Goal: Transaction & Acquisition: Book appointment/travel/reservation

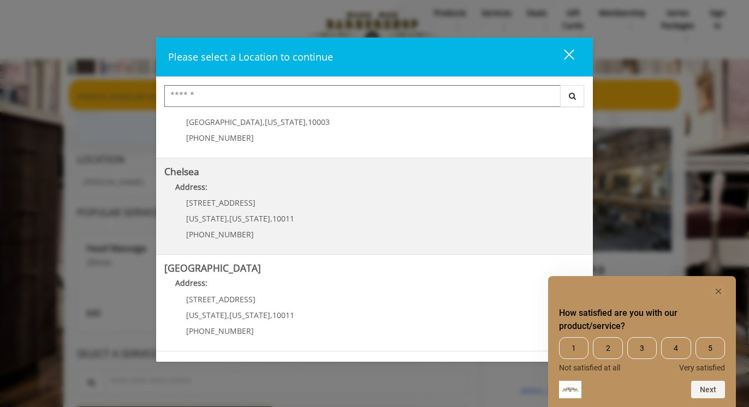
scroll to position [51, 0]
click at [243, 202] on span "[STREET_ADDRESS]" at bounding box center [220, 202] width 69 height 10
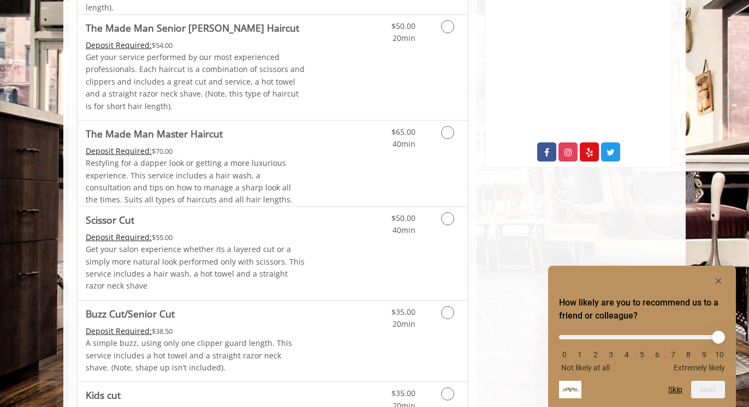
scroll to position [441, 0]
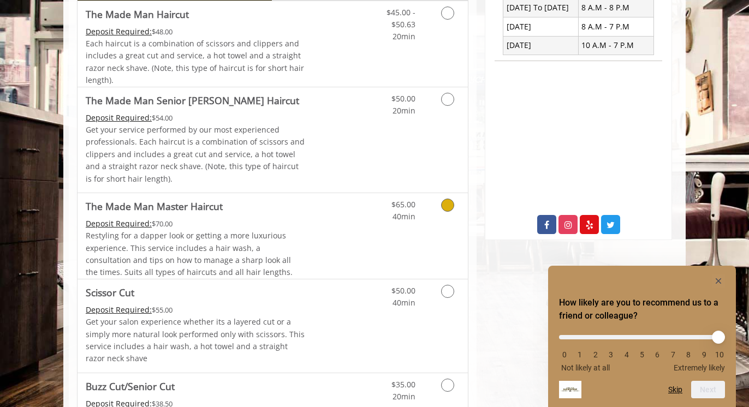
click at [444, 209] on link "Grooming services" at bounding box center [446, 208] width 28 height 30
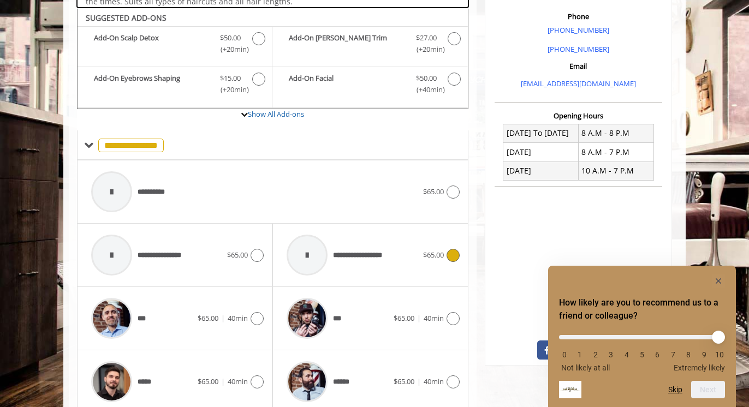
scroll to position [321, 0]
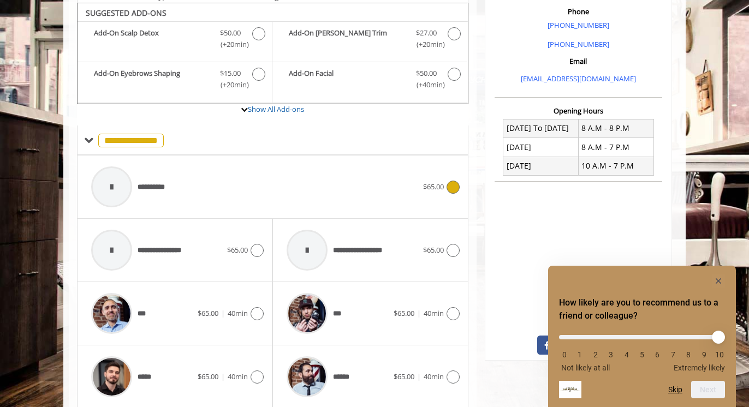
click at [453, 182] on icon at bounding box center [453, 187] width 13 height 13
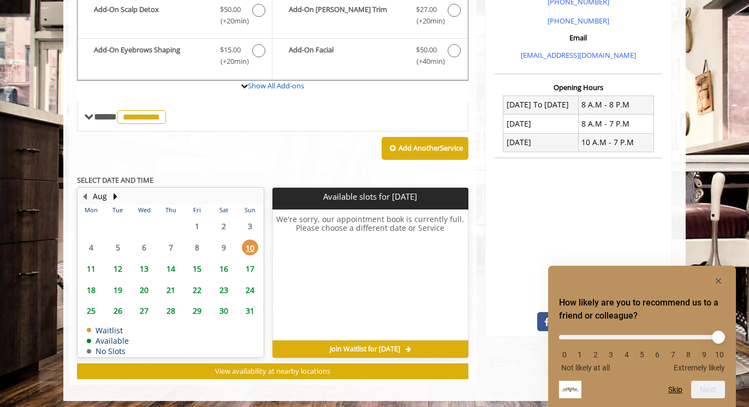
scroll to position [344, 0]
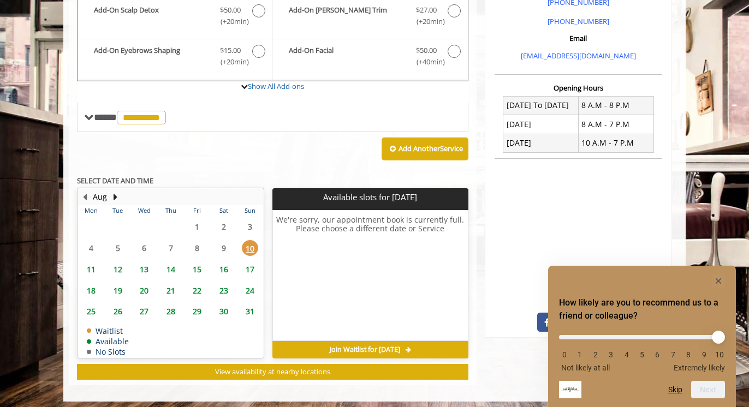
click at [250, 263] on span "17" at bounding box center [250, 270] width 16 height 16
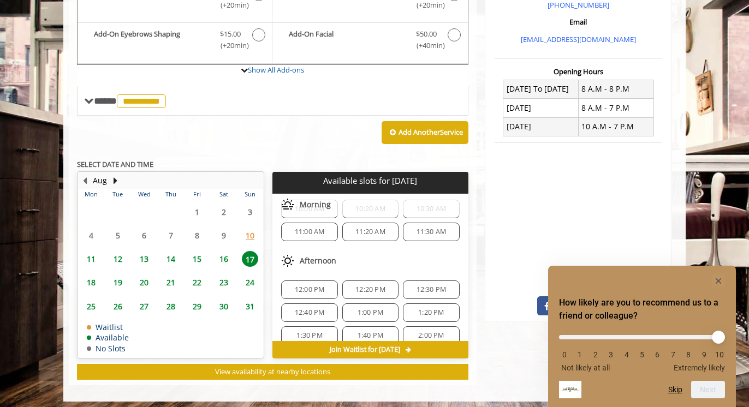
scroll to position [40, 0]
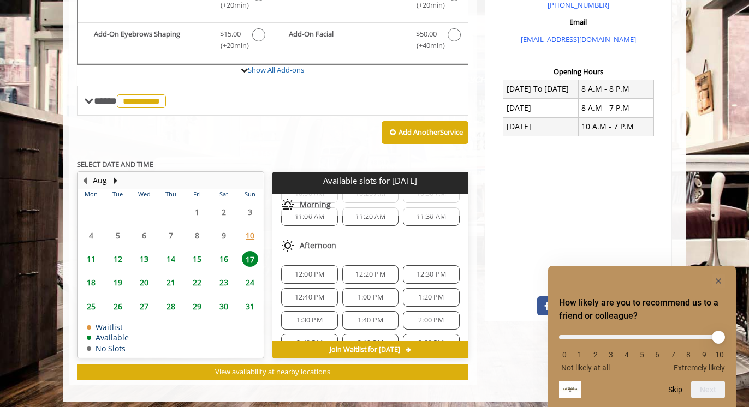
click at [226, 253] on span "16" at bounding box center [224, 259] width 16 height 16
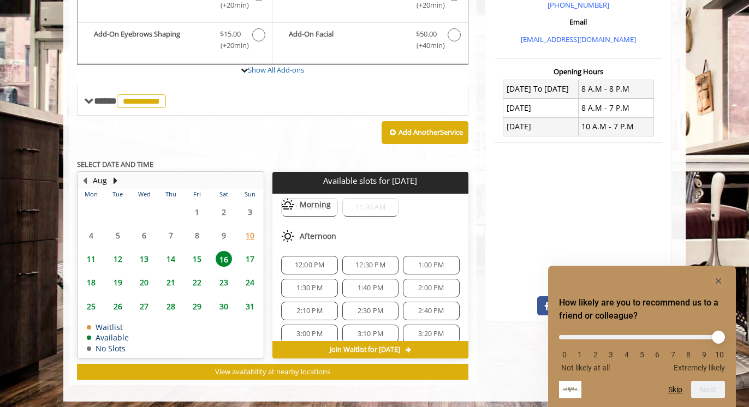
scroll to position [70, 0]
click at [436, 286] on span "2:00 PM" at bounding box center [431, 290] width 26 height 9
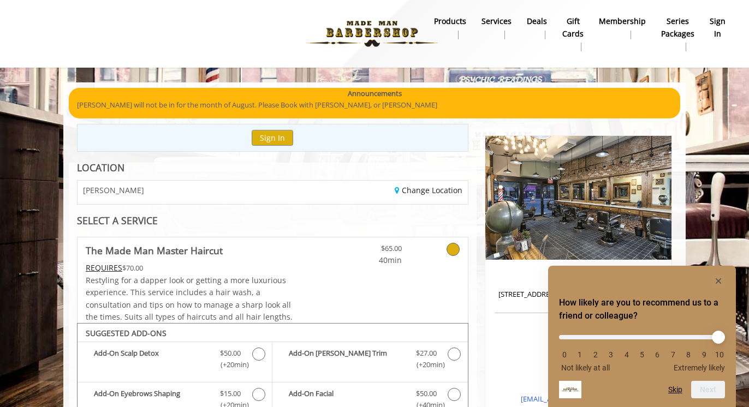
scroll to position [0, 0]
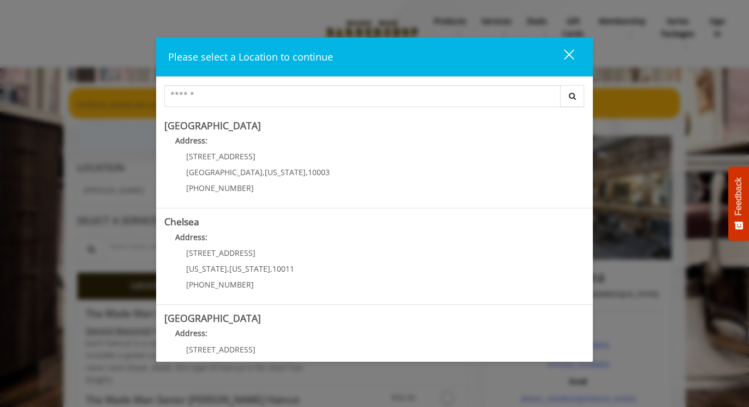
scroll to position [8, 0]
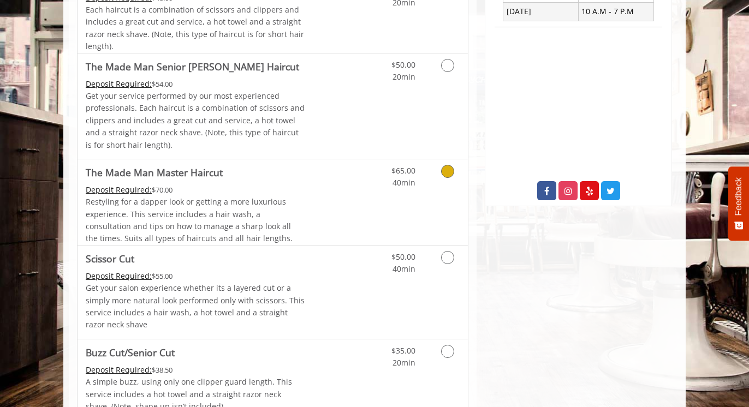
scroll to position [476, 0]
click at [451, 169] on icon "Grooming services" at bounding box center [447, 170] width 13 height 13
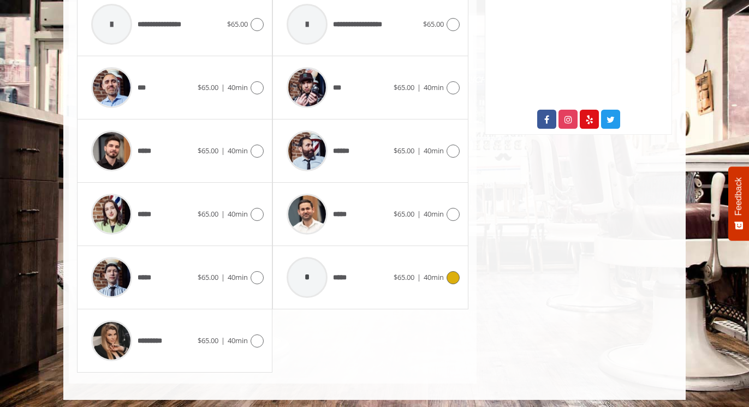
scroll to position [546, 0]
click at [355, 84] on div "***" at bounding box center [337, 88] width 112 height 52
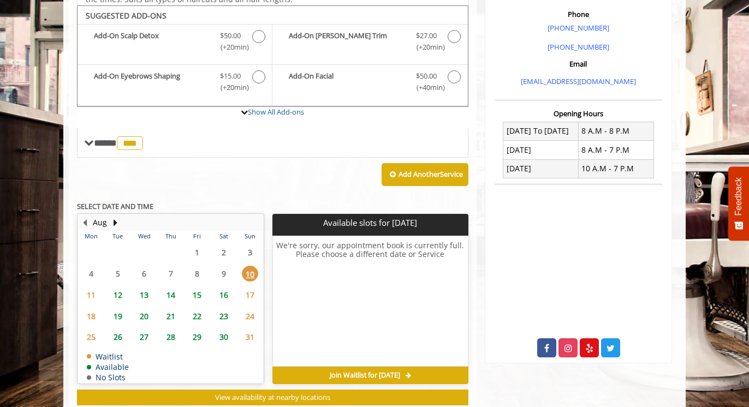
scroll to position [321, 0]
